Goal: Task Accomplishment & Management: Use online tool/utility

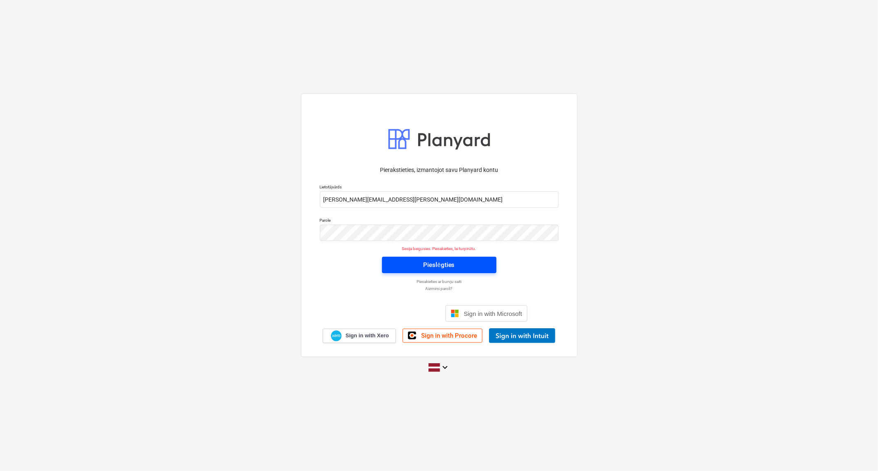
click at [443, 269] on div "Pieslēgties" at bounding box center [438, 265] width 31 height 11
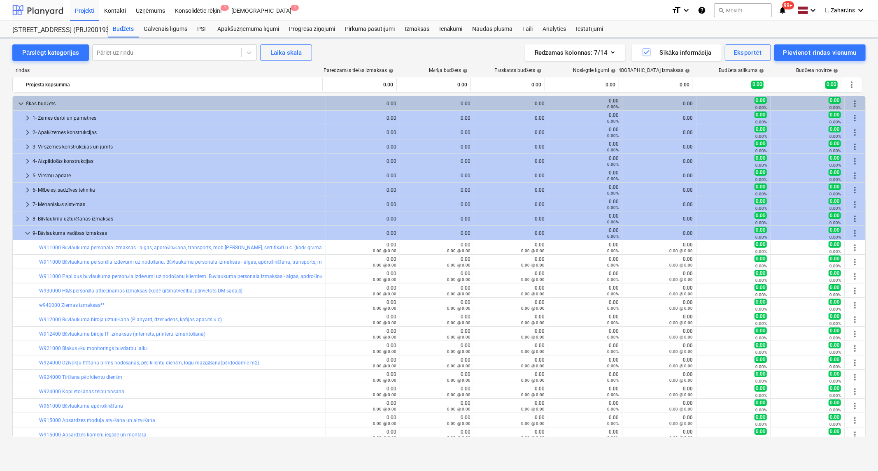
click at [48, 10] on div at bounding box center [37, 10] width 51 height 21
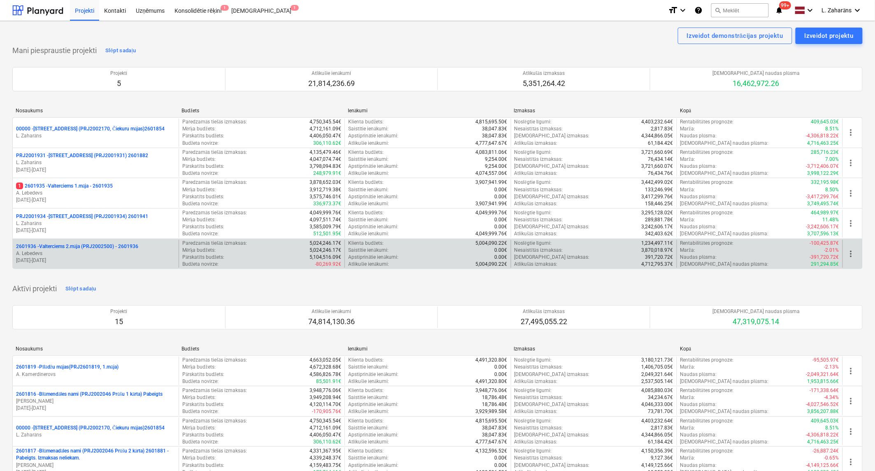
click at [63, 247] on p "2601936 - Valterciems 2.māja (PRJ2002500) - 2601936" at bounding box center [77, 246] width 122 height 7
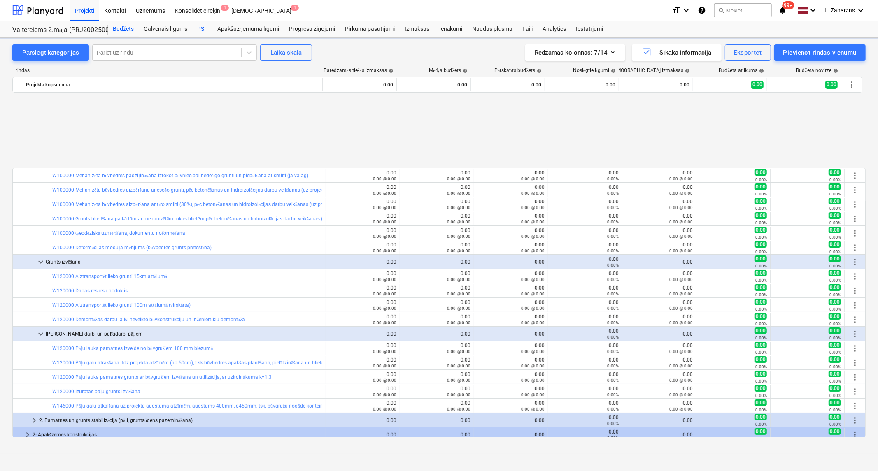
click at [197, 32] on div "PSF" at bounding box center [202, 29] width 20 height 16
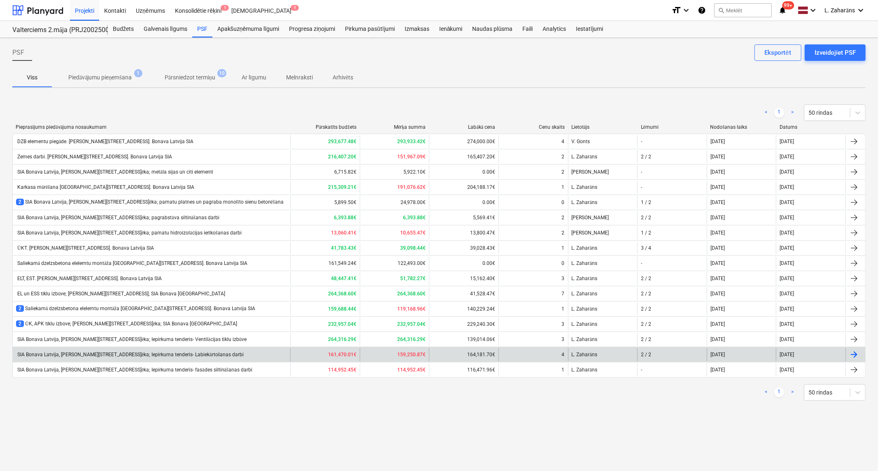
click at [174, 352] on div "SIA Bonava Latvija, [PERSON_NAME][STREET_ADDRESS]ēka; Iepirkuma tenderis- Labie…" at bounding box center [130, 355] width 228 height 6
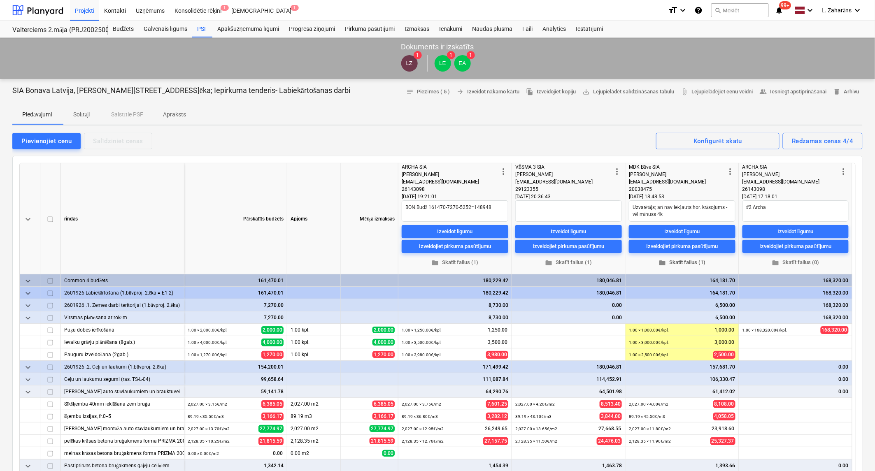
click at [688, 261] on span "folder Skatīt failus (1)" at bounding box center [682, 262] width 100 height 9
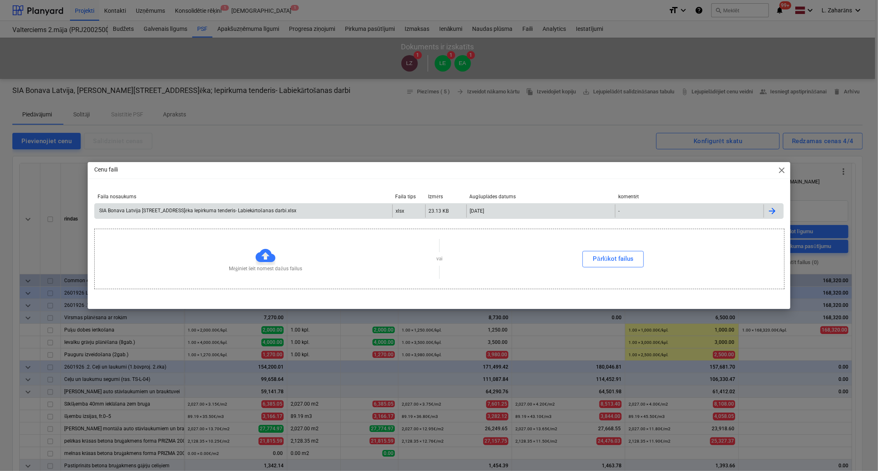
click at [330, 213] on div "SIA Bonava Latvija [STREET_ADDRESS]ēka Iepirkuma tenderis- Labiekārtošanas darb…" at bounding box center [243, 211] width 297 height 13
click at [274, 209] on div "SIA Bonava Latvija [STREET_ADDRESS]ēka Iepirkuma tenderis- Labiekārtošanas darb…" at bounding box center [197, 211] width 198 height 6
click at [779, 169] on span "close" at bounding box center [782, 170] width 10 height 10
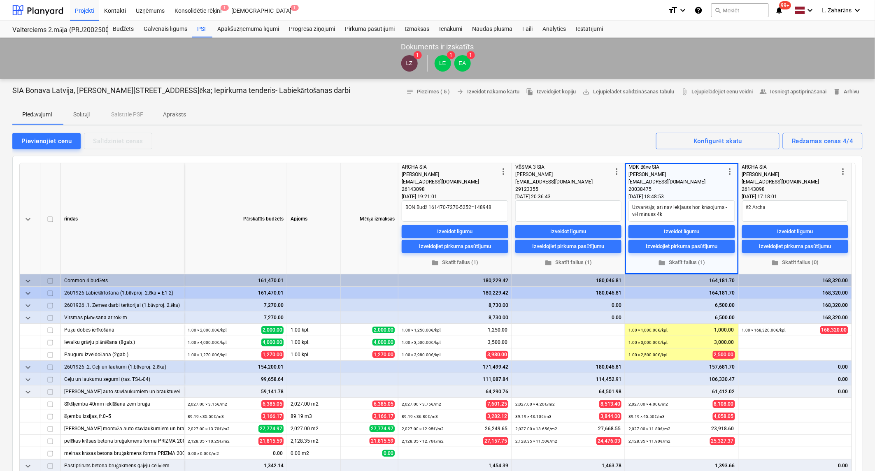
type textarea "x"
